Goal: Browse casually: Explore the website without a specific task or goal

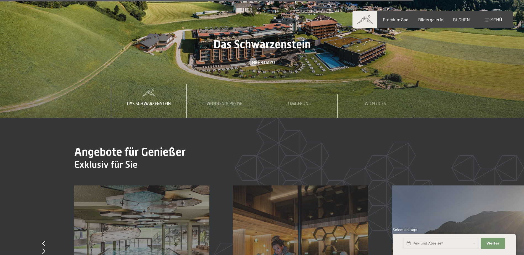
scroll to position [2516, 0]
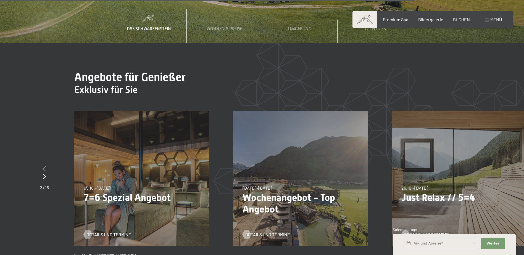
click at [44, 166] on icon at bounding box center [44, 169] width 3 height 6
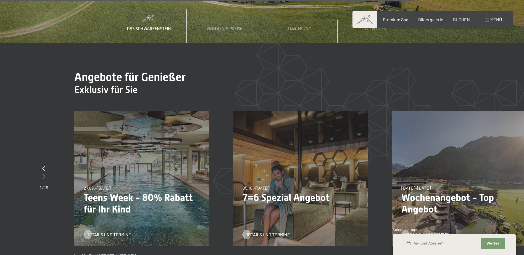
click at [44, 174] on icon at bounding box center [43, 177] width 3 height 6
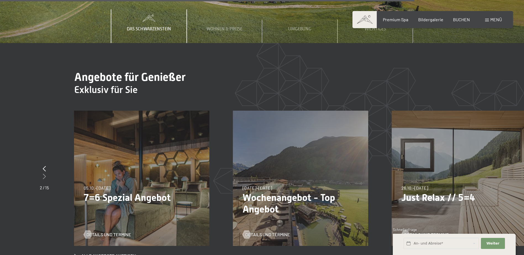
click at [44, 174] on icon at bounding box center [44, 177] width 3 height 6
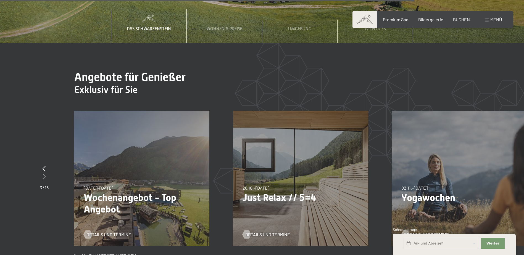
click at [44, 174] on icon at bounding box center [44, 177] width 3 height 6
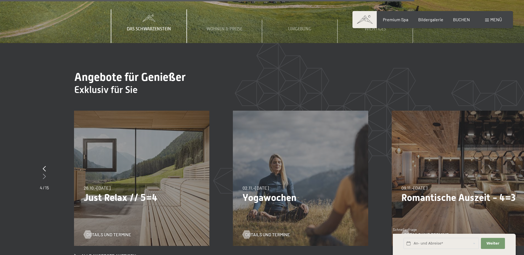
click at [44, 174] on icon at bounding box center [44, 177] width 3 height 6
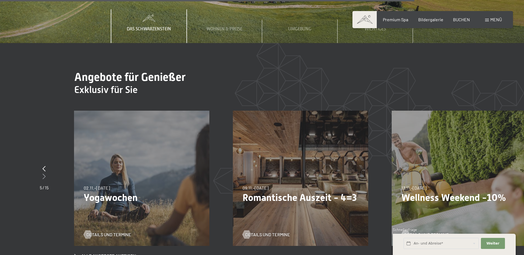
click at [44, 174] on icon at bounding box center [44, 177] width 3 height 6
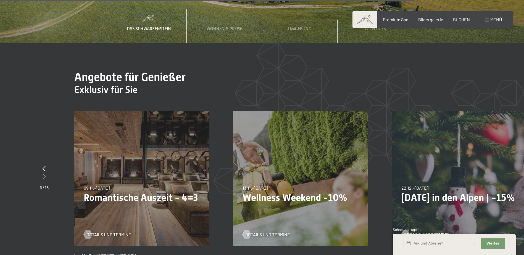
click at [43, 174] on icon at bounding box center [44, 177] width 3 height 6
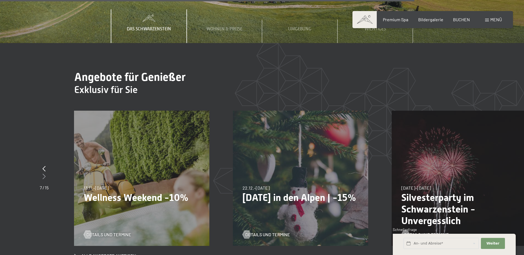
click at [43, 174] on icon at bounding box center [44, 177] width 3 height 6
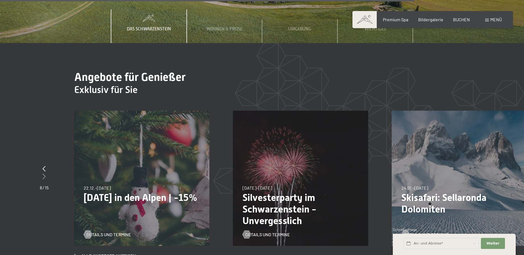
click at [43, 174] on icon at bounding box center [44, 177] width 3 height 6
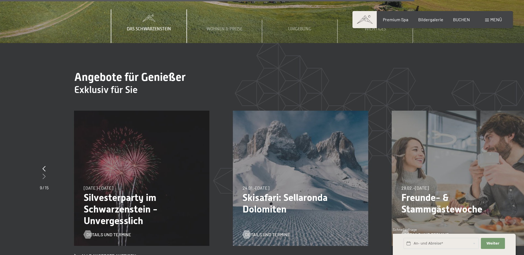
click at [43, 174] on icon at bounding box center [44, 177] width 3 height 6
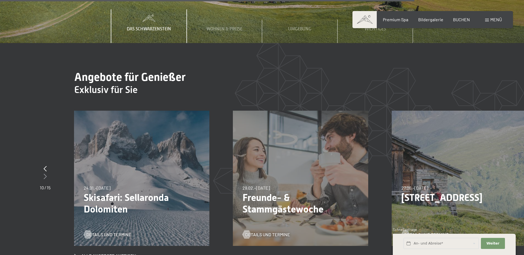
click at [43, 173] on div at bounding box center [45, 177] width 11 height 8
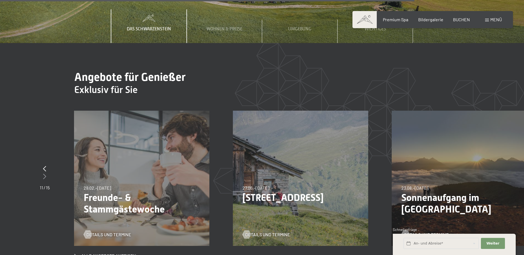
click at [43, 173] on div at bounding box center [45, 177] width 10 height 8
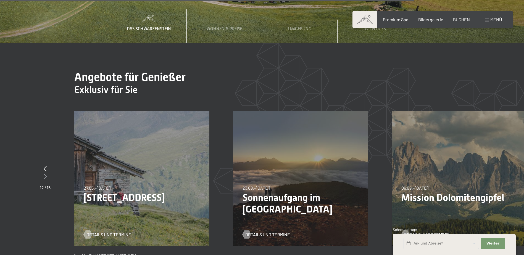
click at [43, 173] on div at bounding box center [45, 177] width 11 height 8
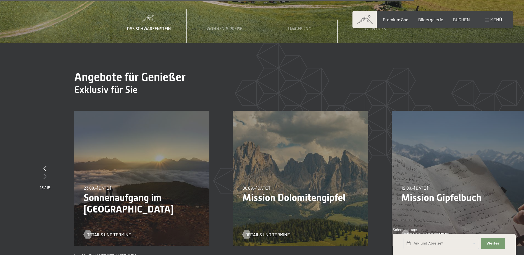
click at [43, 173] on div at bounding box center [45, 177] width 11 height 8
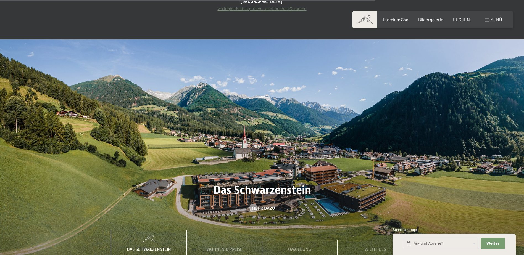
scroll to position [2295, 0]
click at [284, 184] on div "Das Schwarzenstein Mehr dazu" at bounding box center [262, 198] width 524 height 28
click at [297, 248] on span "Umgebung" at bounding box center [299, 250] width 23 height 5
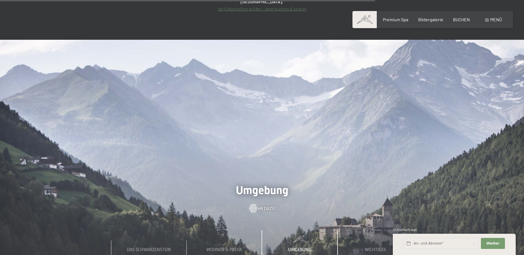
drag, startPoint x: 375, startPoint y: 122, endPoint x: 291, endPoint y: 78, distance: 95.5
click at [291, 78] on div at bounding box center [262, 152] width 524 height 225
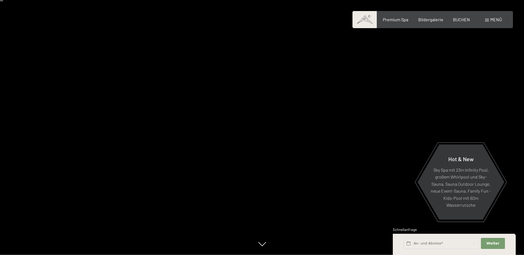
scroll to position [0, 0]
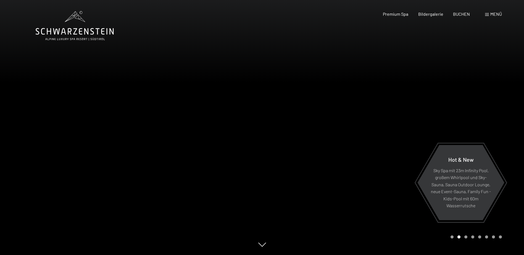
drag, startPoint x: 401, startPoint y: 129, endPoint x: 385, endPoint y: 129, distance: 16.3
click at [385, 129] on div at bounding box center [393, 127] width 262 height 255
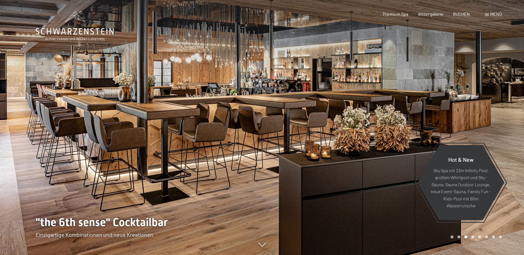
click at [403, 116] on div at bounding box center [393, 127] width 262 height 255
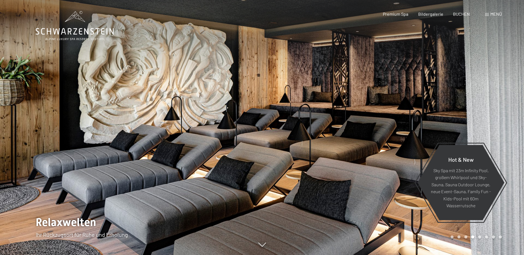
click at [437, 103] on div at bounding box center [393, 127] width 262 height 255
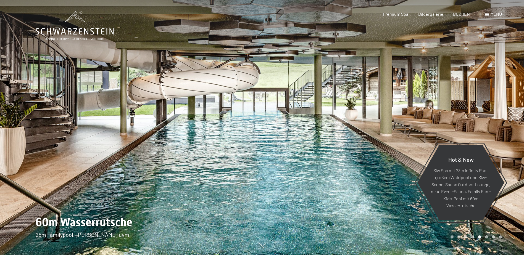
click at [437, 102] on div at bounding box center [393, 127] width 262 height 255
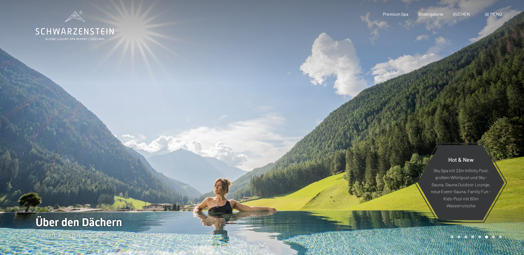
click at [437, 102] on div at bounding box center [393, 127] width 262 height 255
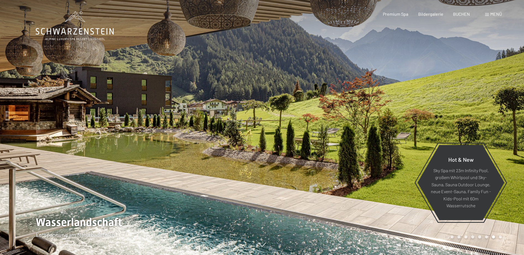
click at [437, 102] on div at bounding box center [393, 127] width 262 height 255
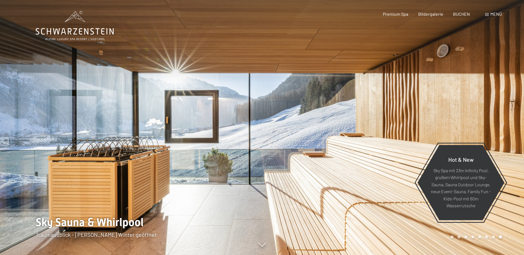
click at [437, 102] on div at bounding box center [393, 127] width 262 height 255
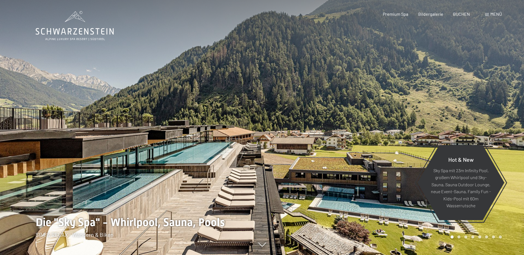
click at [437, 103] on div at bounding box center [393, 127] width 262 height 255
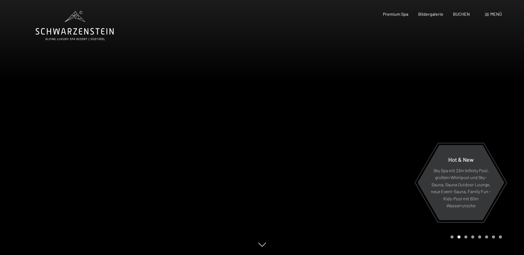
click at [437, 103] on div at bounding box center [393, 127] width 262 height 255
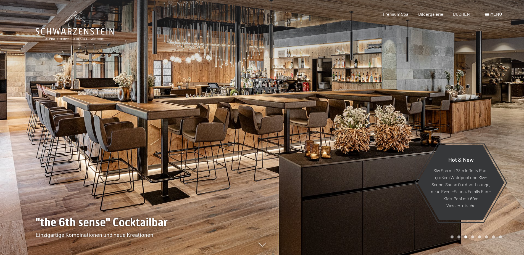
click at [438, 103] on div at bounding box center [393, 127] width 262 height 255
